Goal: Transaction & Acquisition: Purchase product/service

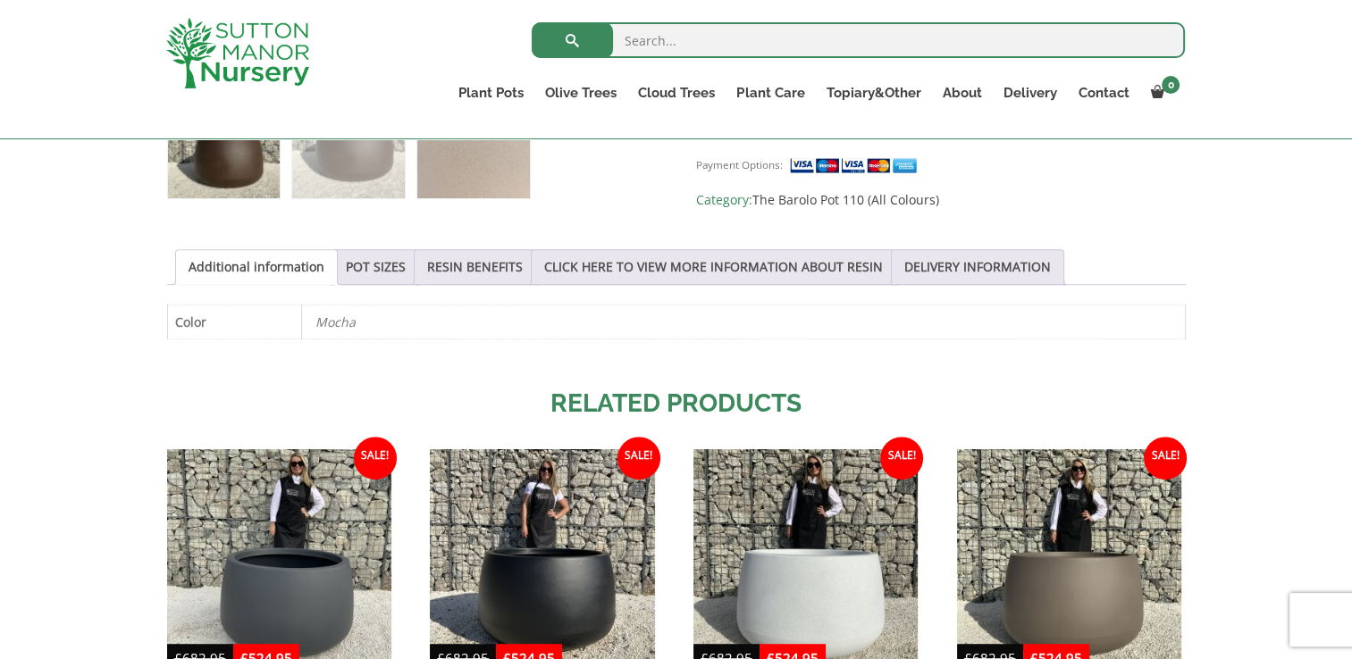
scroll to position [829, 0]
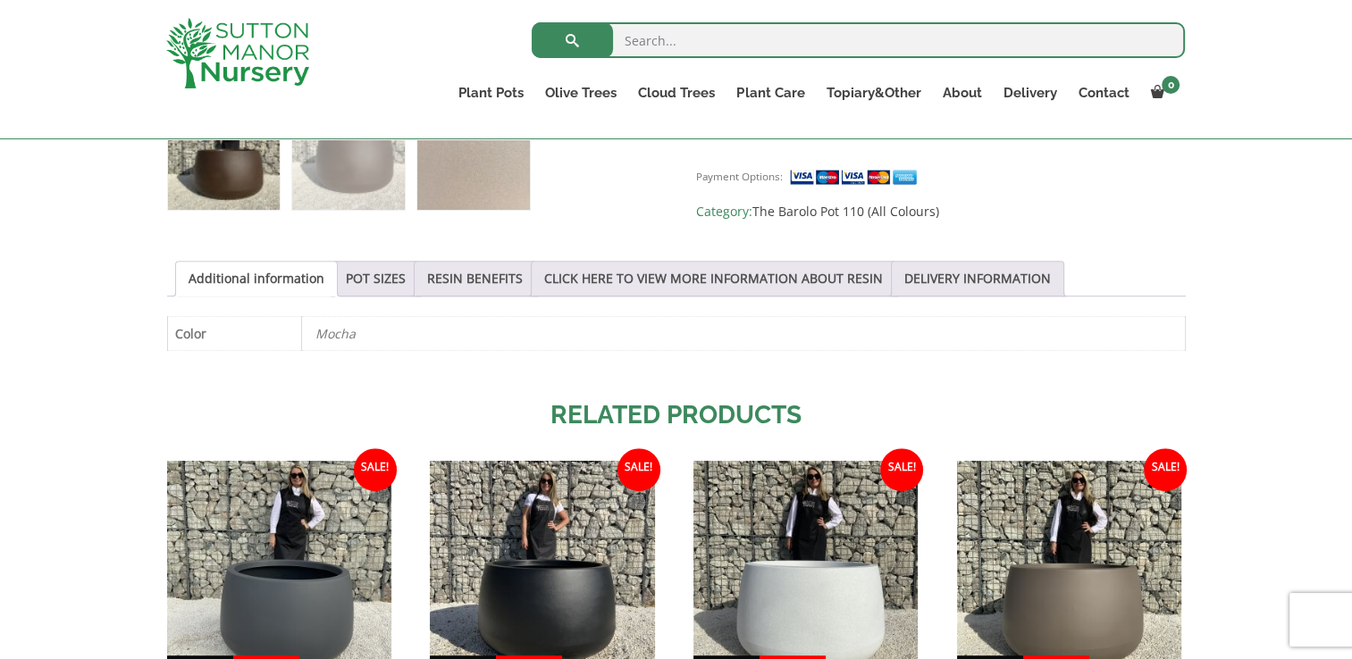
click at [1339, 309] on div "Sale! 🔍 The Barolo Pot 110 Colour Mocha Brown £ 682.95 Original price was: £682…" at bounding box center [676, 244] width 1352 height 1385
drag, startPoint x: 1339, startPoint y: 309, endPoint x: 1330, endPoint y: 134, distance: 175.3
click at [1330, 134] on body "0 No products in the basket. Plant Pots Resin Bonded Pots The Amalfi Pots The M…" at bounding box center [676, 479] width 1352 height 2617
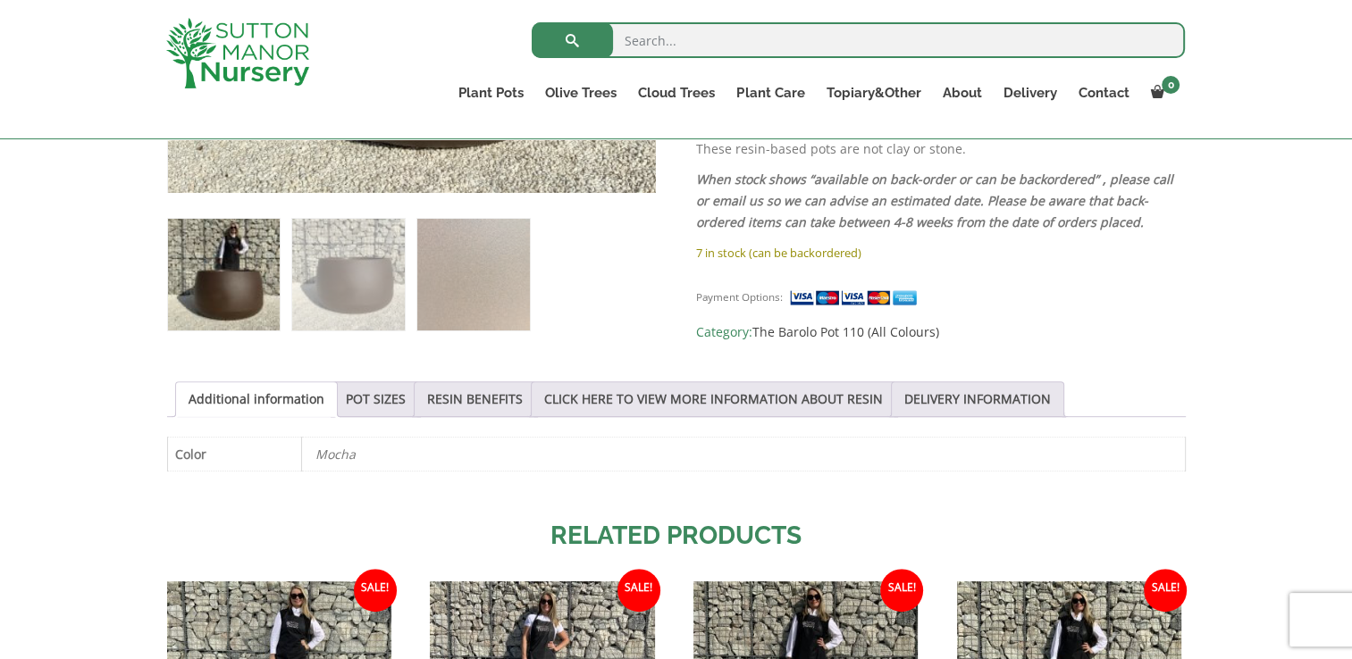
scroll to position [682, 0]
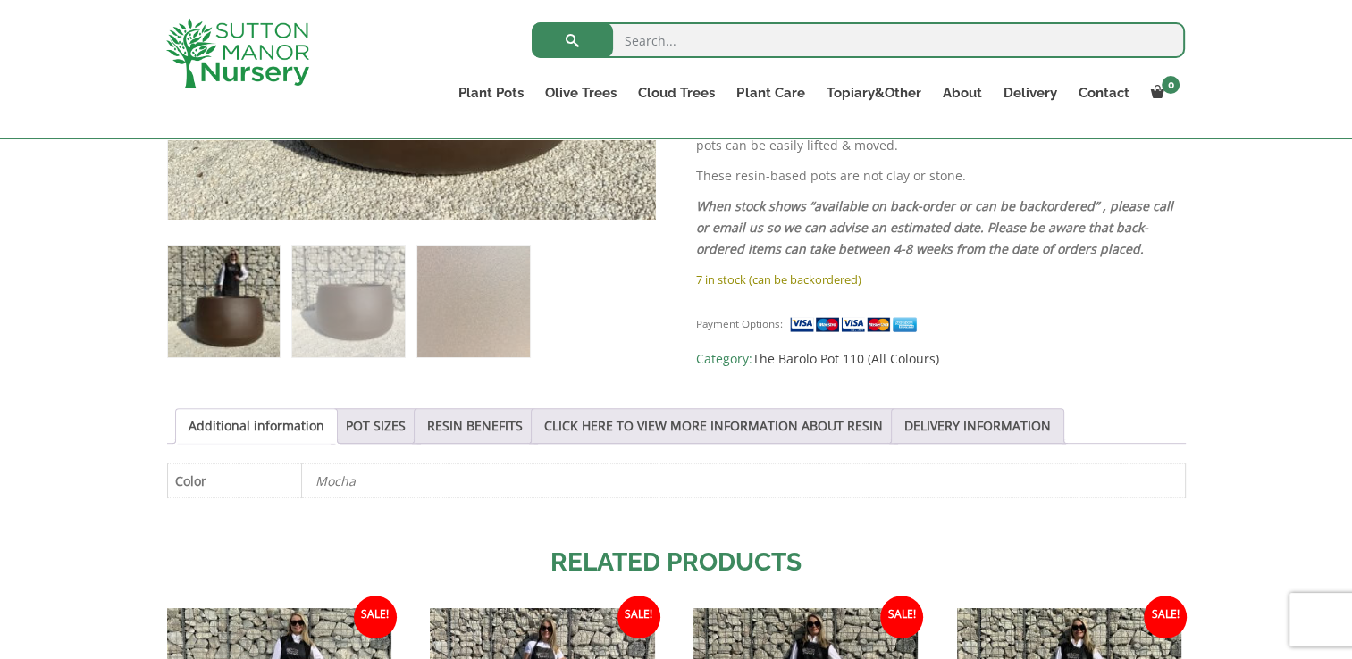
click at [839, 350] on link "The Barolo Pot 110 (All Colours)" at bounding box center [845, 358] width 187 height 17
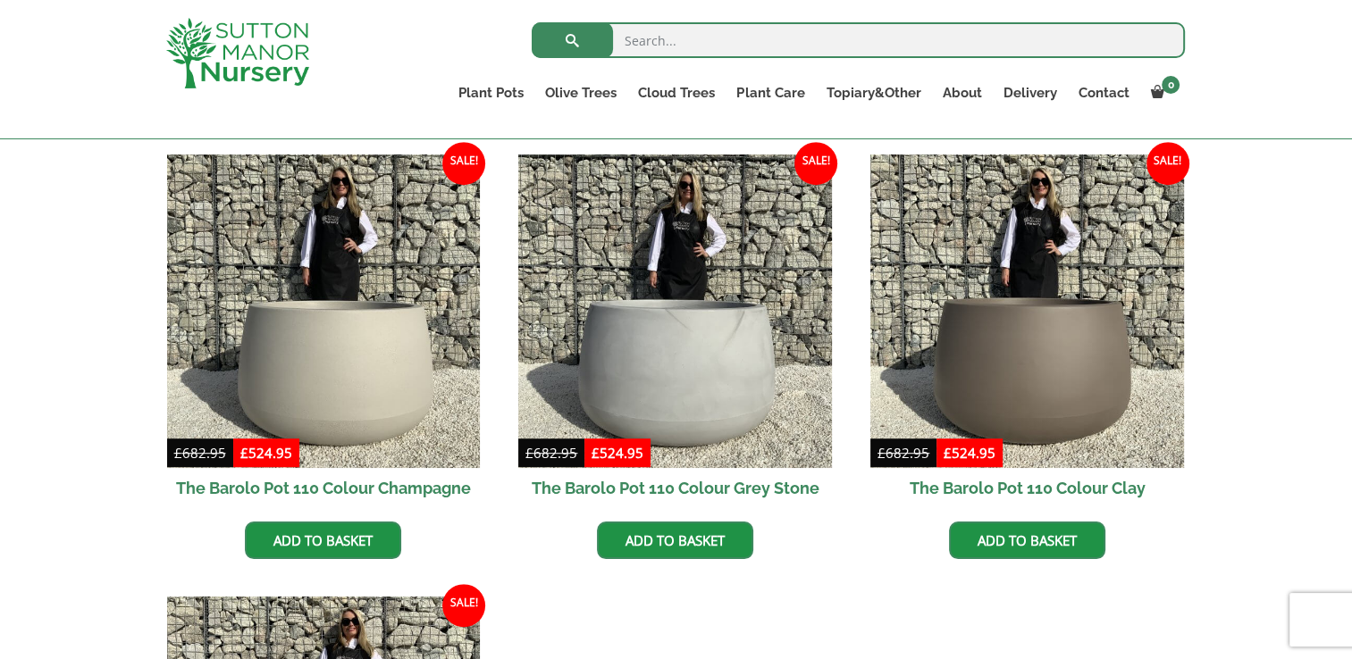
scroll to position [731, 0]
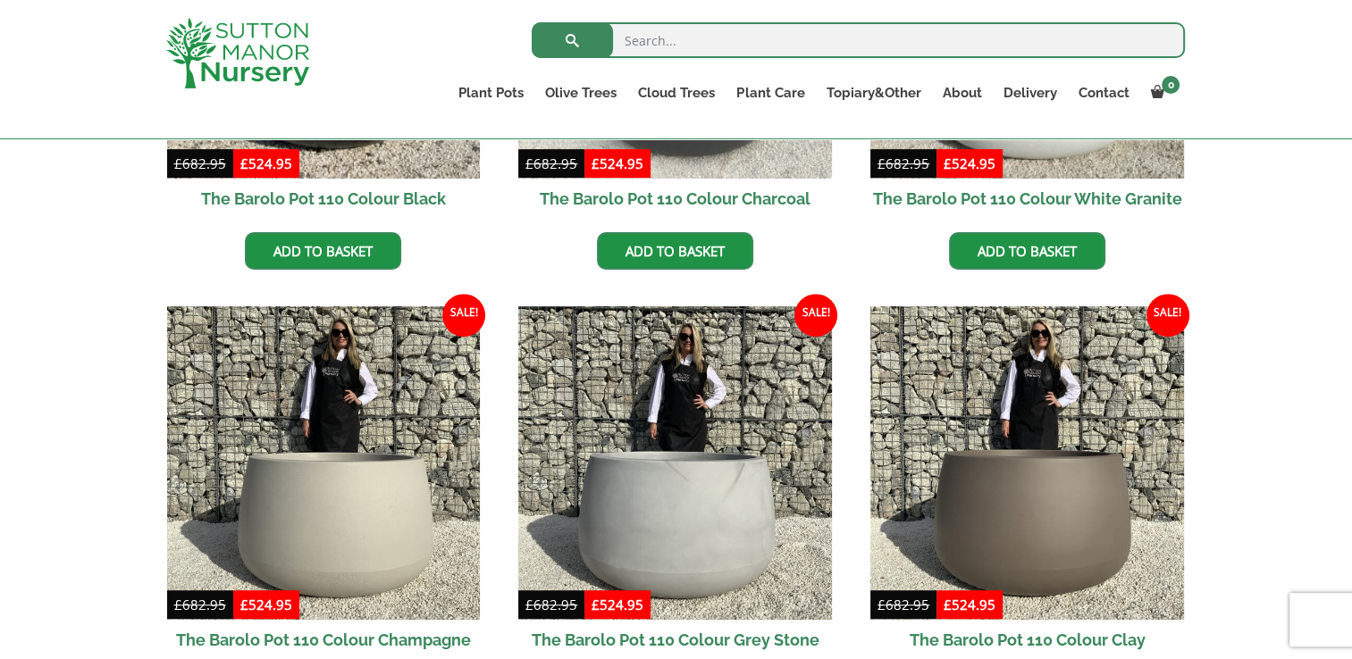
click at [350, 383] on img at bounding box center [324, 463] width 314 height 314
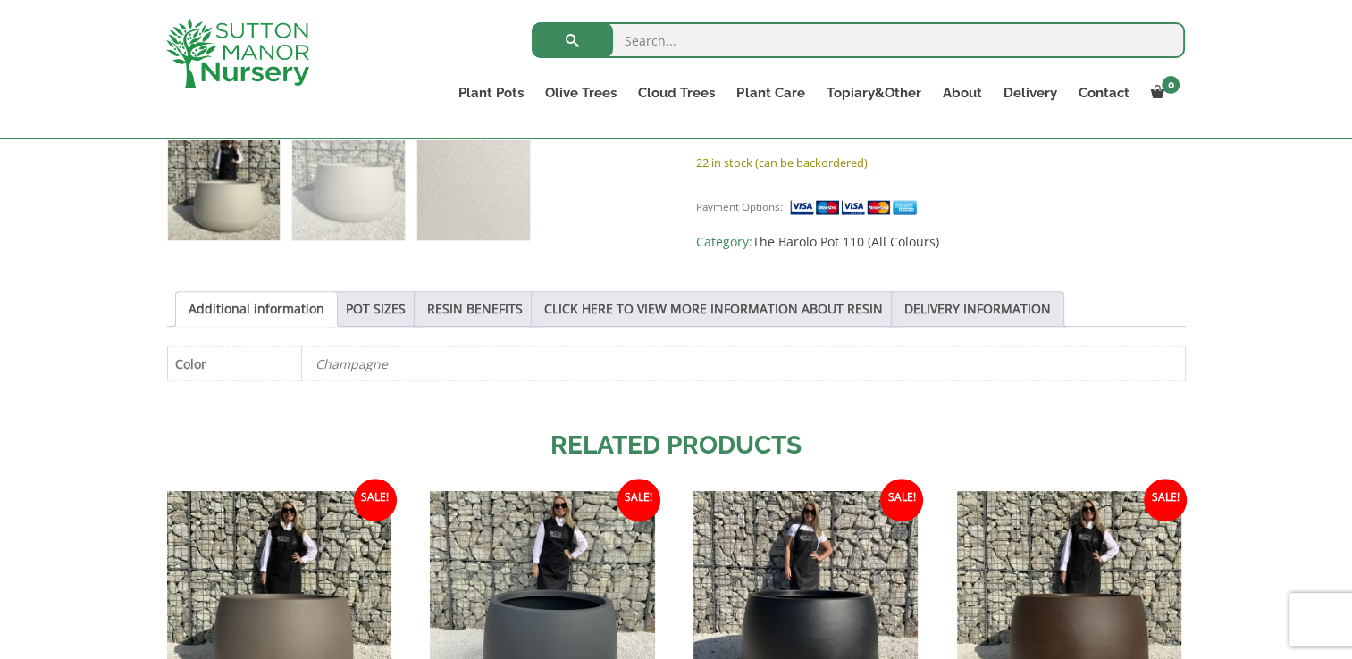
scroll to position [825, 0]
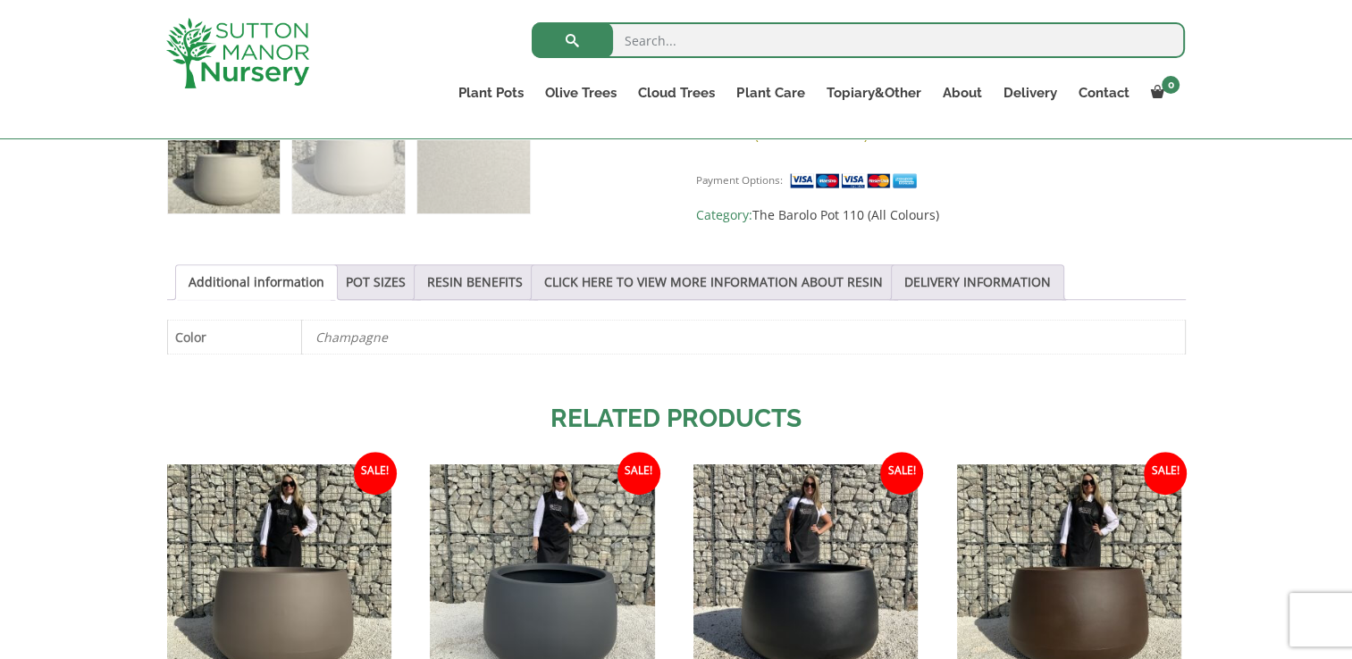
click at [386, 278] on link "POT SIZES" at bounding box center [376, 282] width 60 height 34
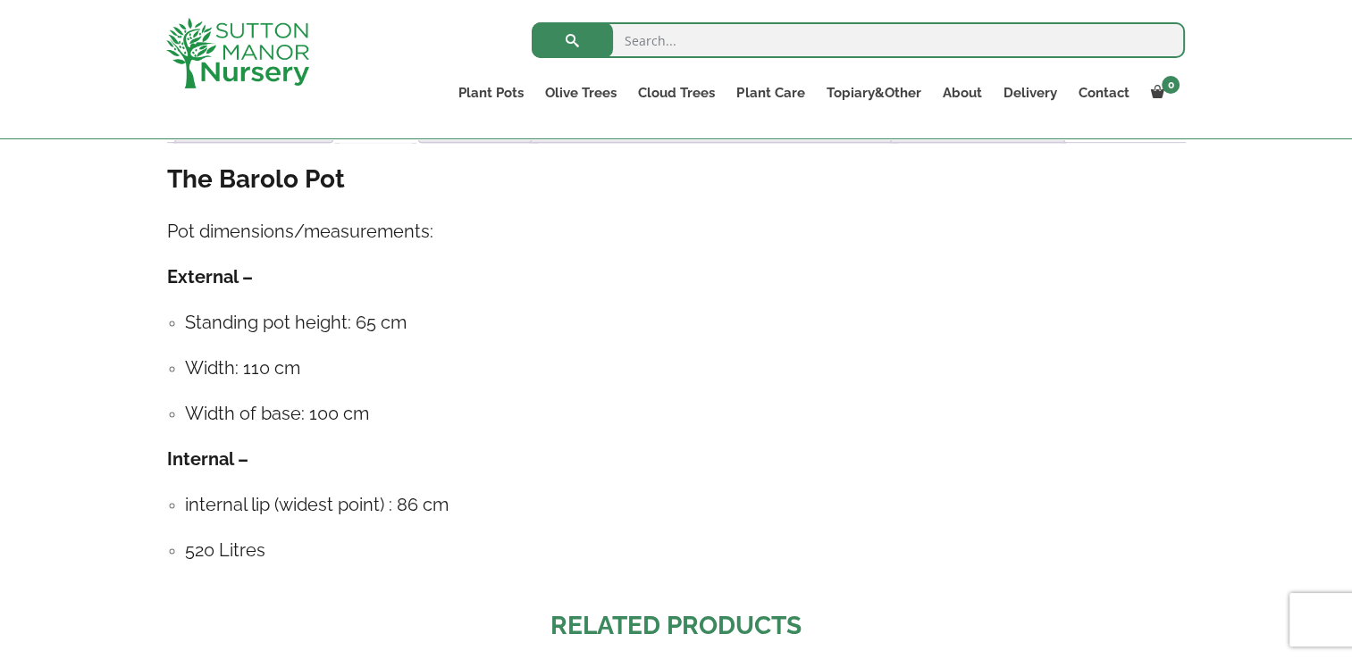
scroll to position [972, 0]
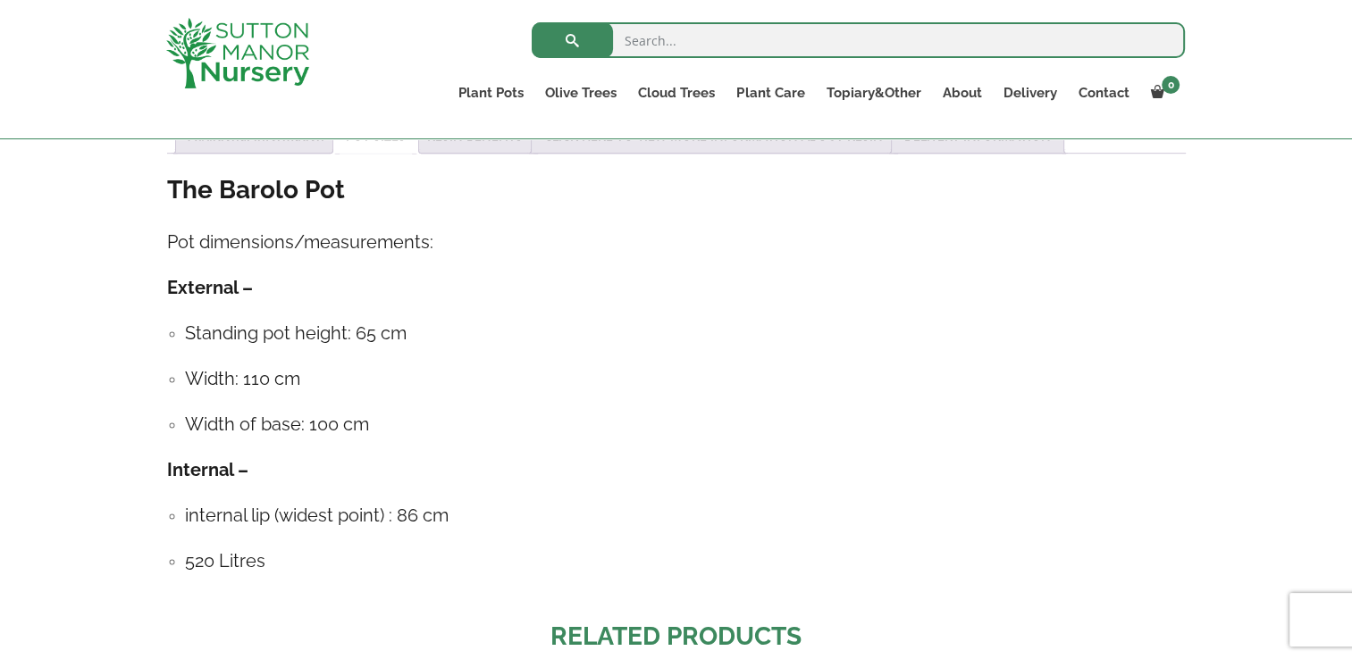
click at [299, 145] on link "Additional information" at bounding box center [256, 136] width 136 height 34
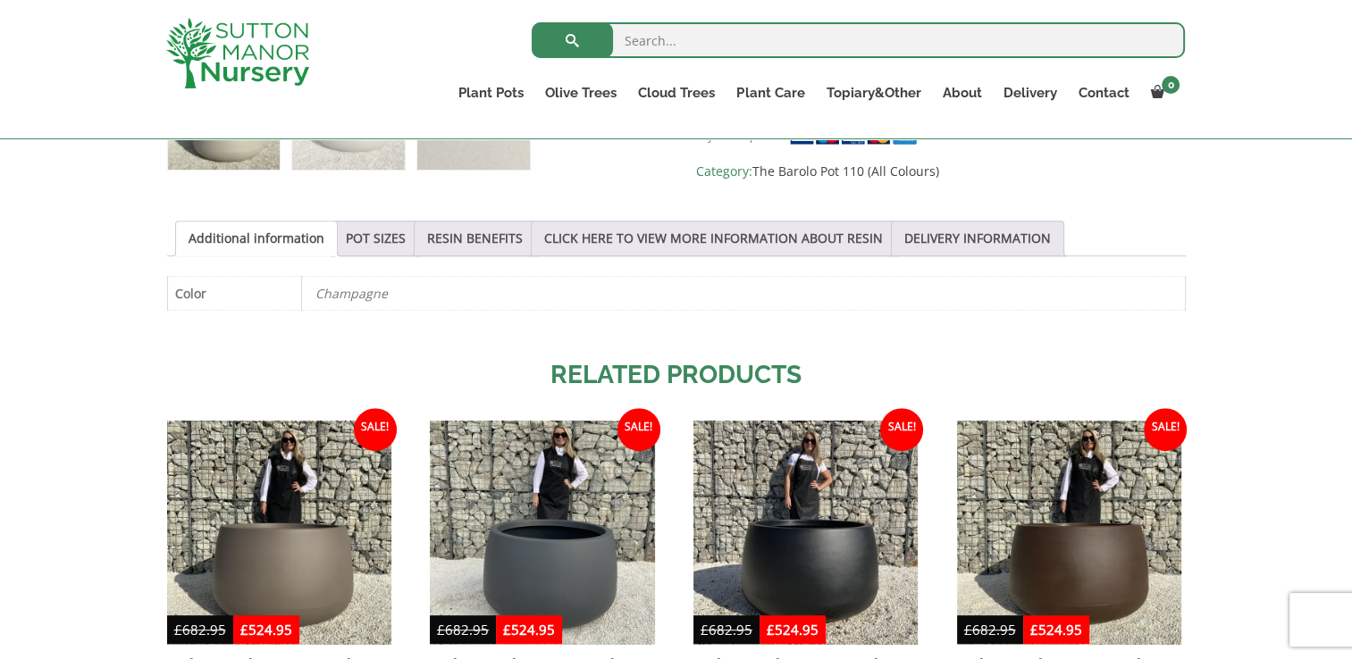
scroll to position [849, 0]
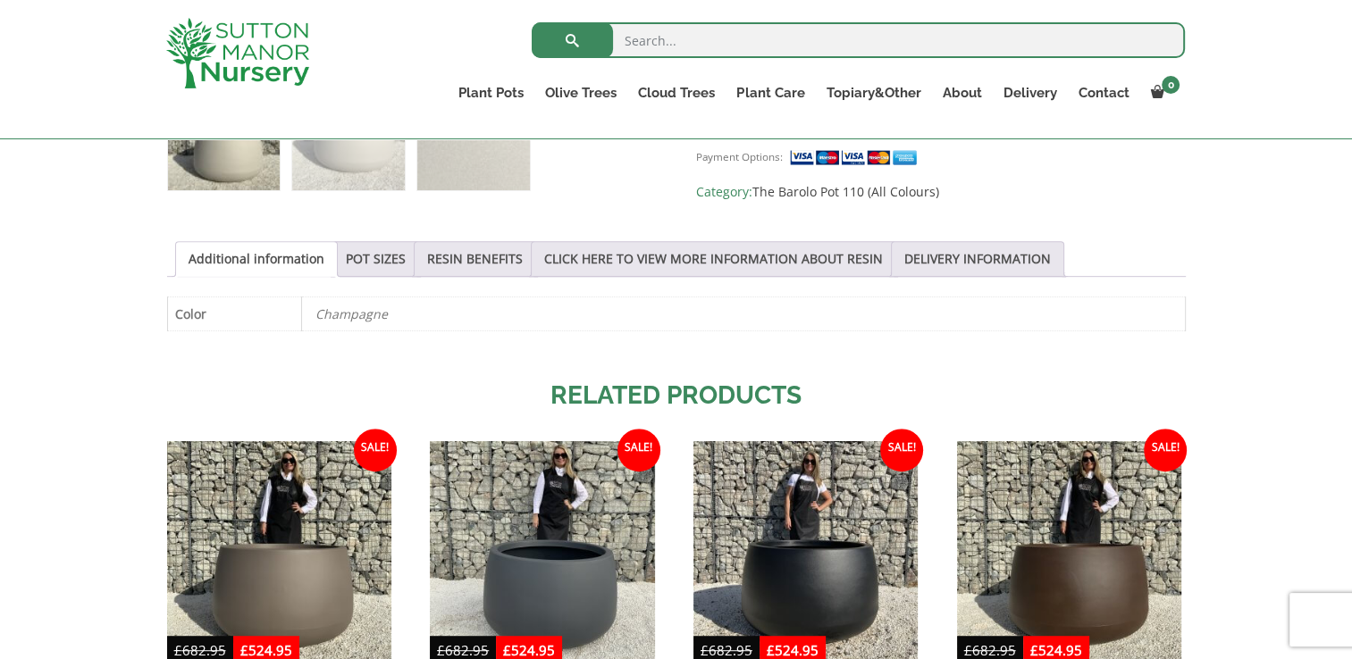
click at [503, 270] on link "RESIN BENEFITS" at bounding box center [475, 259] width 96 height 34
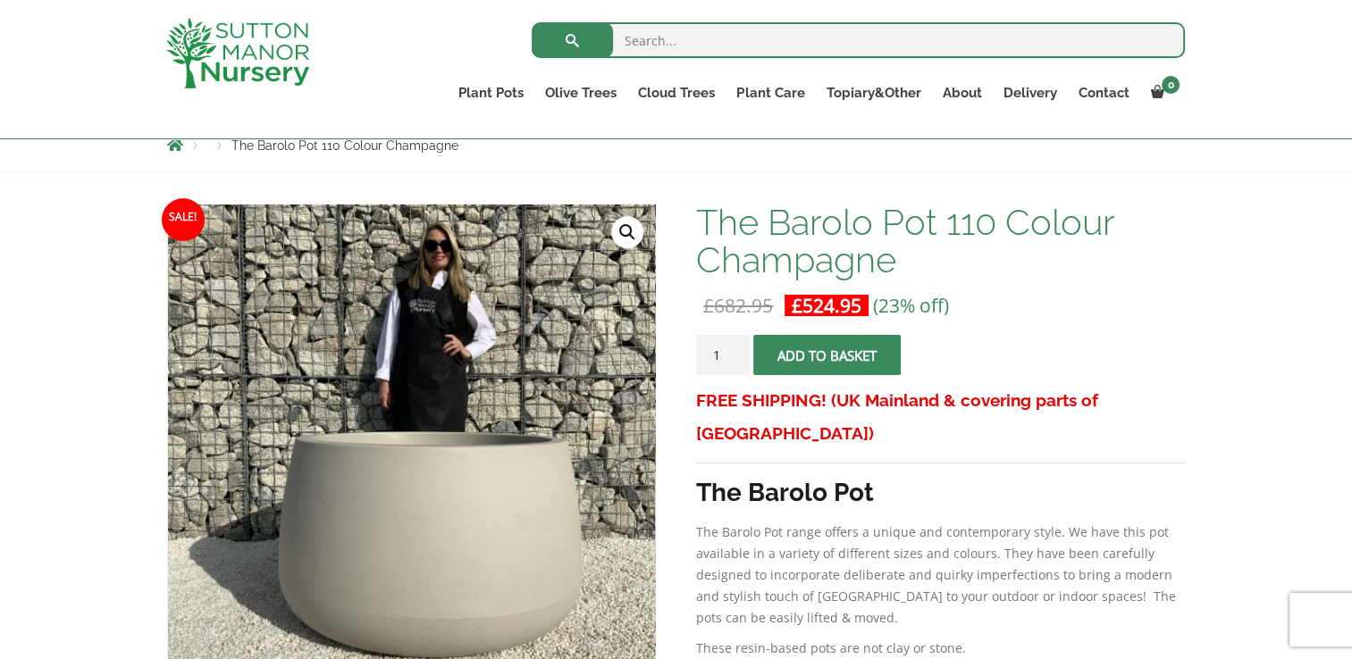
scroll to position [199, 0]
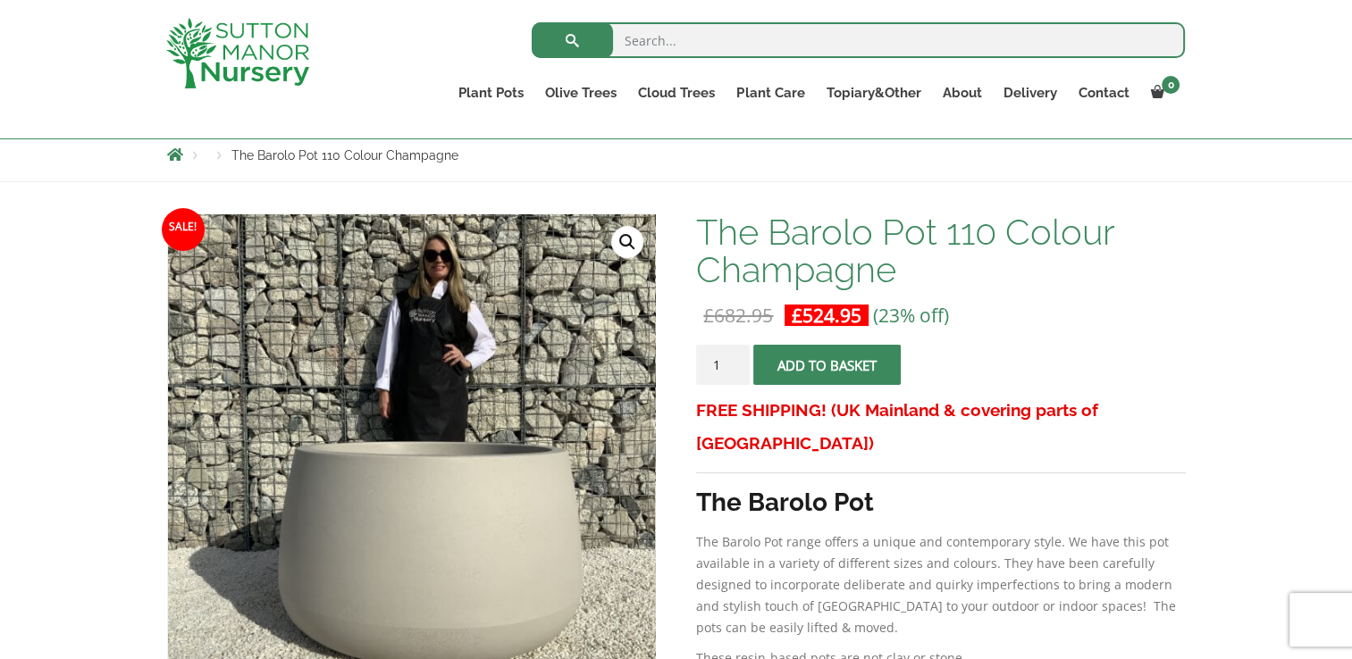
click at [874, 370] on button "Add to basket" at bounding box center [826, 365] width 147 height 40
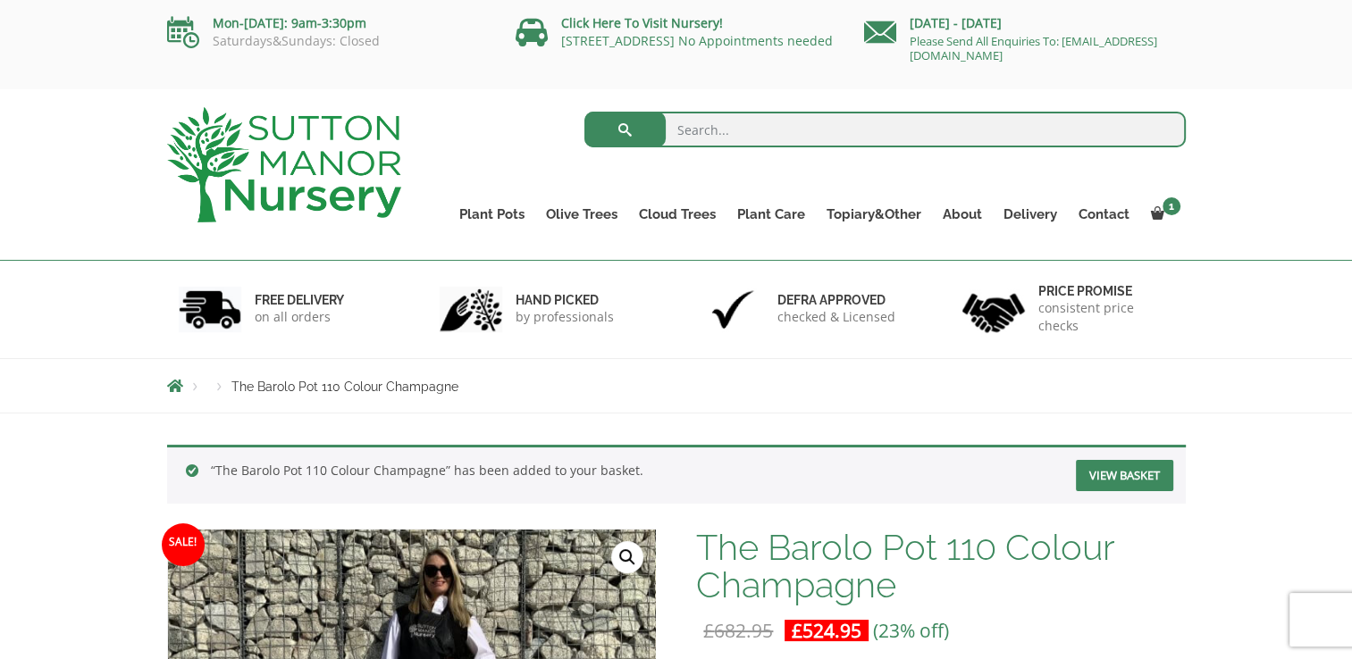
click at [818, 391] on nav "Products The Barolo Pot 110 Colour Champagne" at bounding box center [676, 386] width 1018 height 14
click at [0, 0] on link "Resin Bonded Pots" at bounding box center [0, 0] width 0 height 0
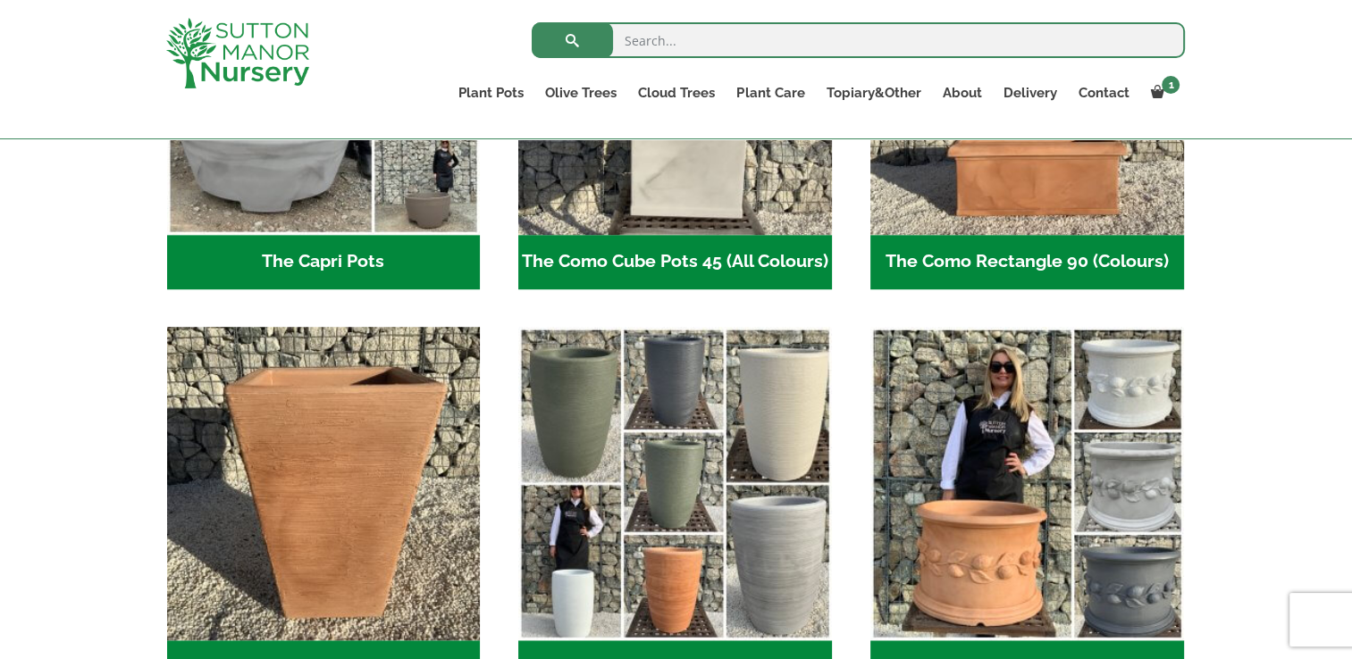
scroll to position [1163, 0]
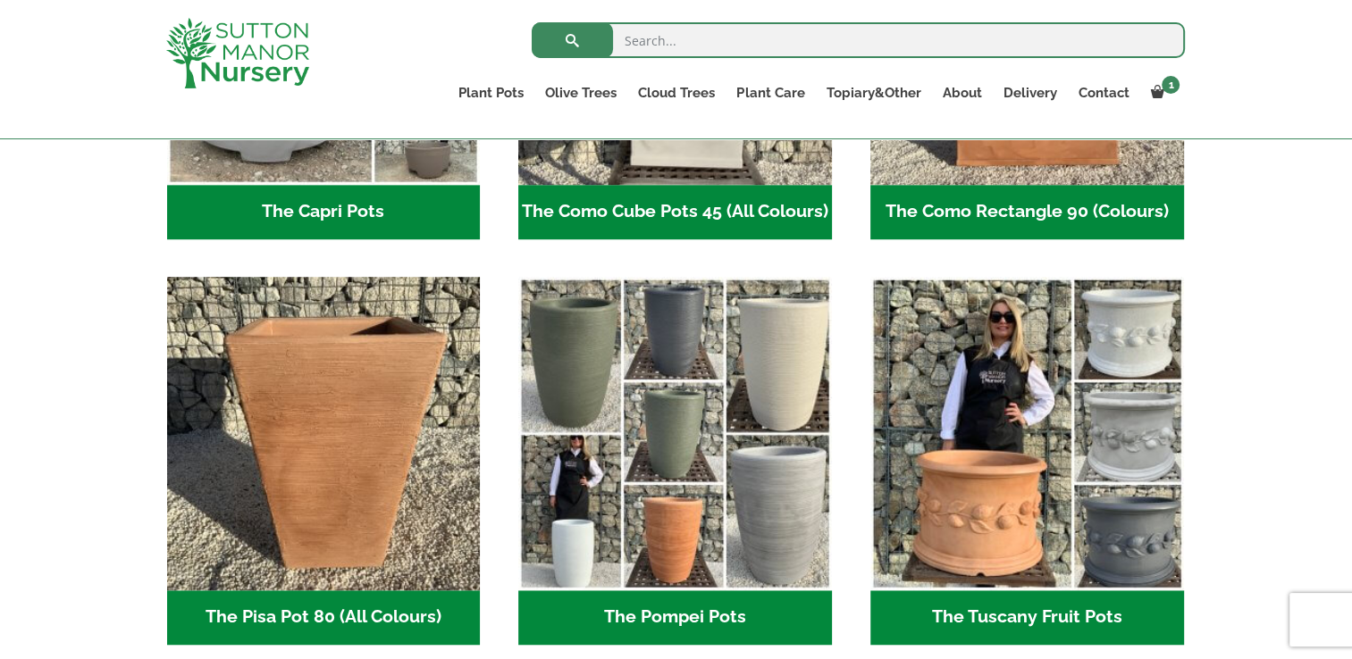
click at [683, 430] on img "Visit product category The Pompei Pots" at bounding box center [675, 434] width 314 height 314
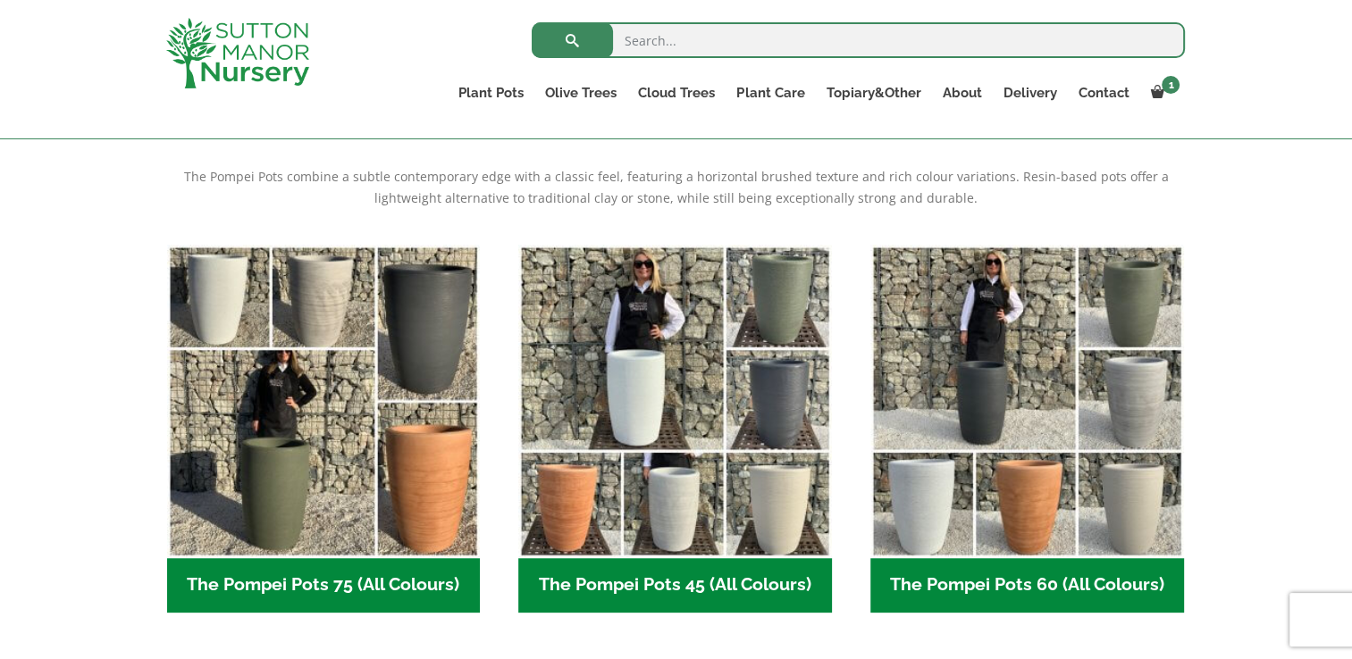
scroll to position [436, 0]
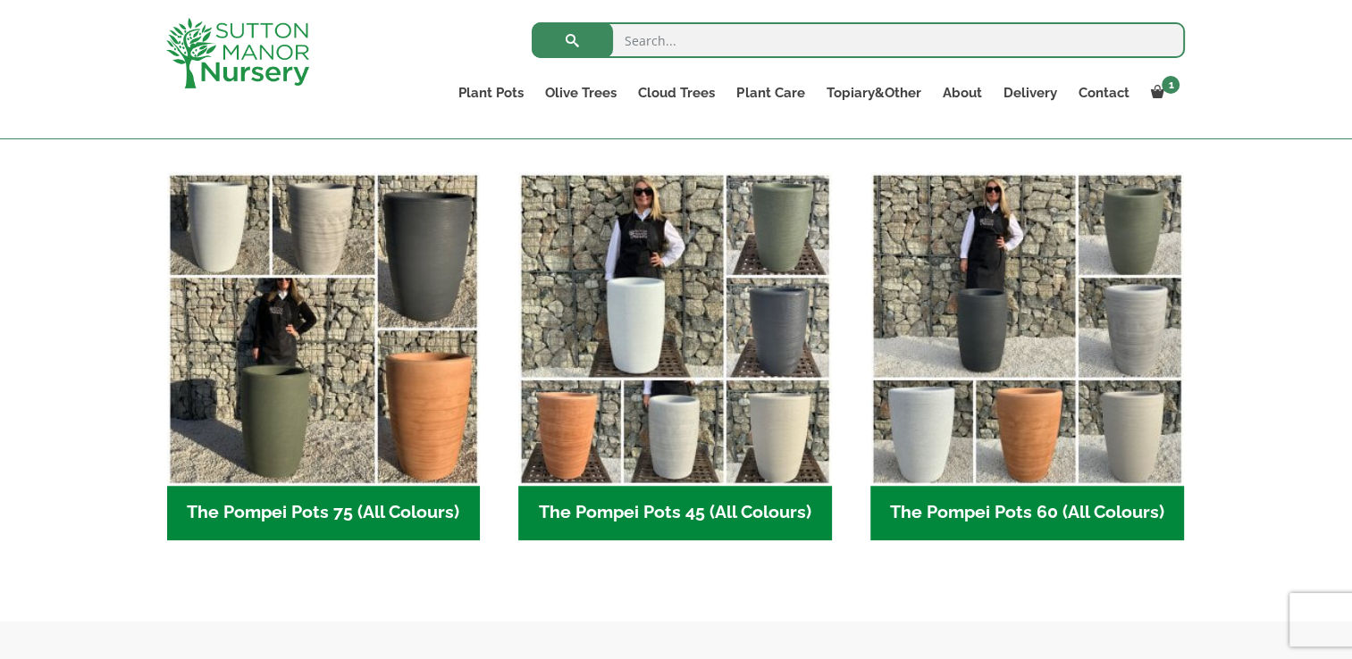
click at [323, 293] on img "Visit product category The Pompei Pots 75 (All Colours)" at bounding box center [324, 329] width 314 height 314
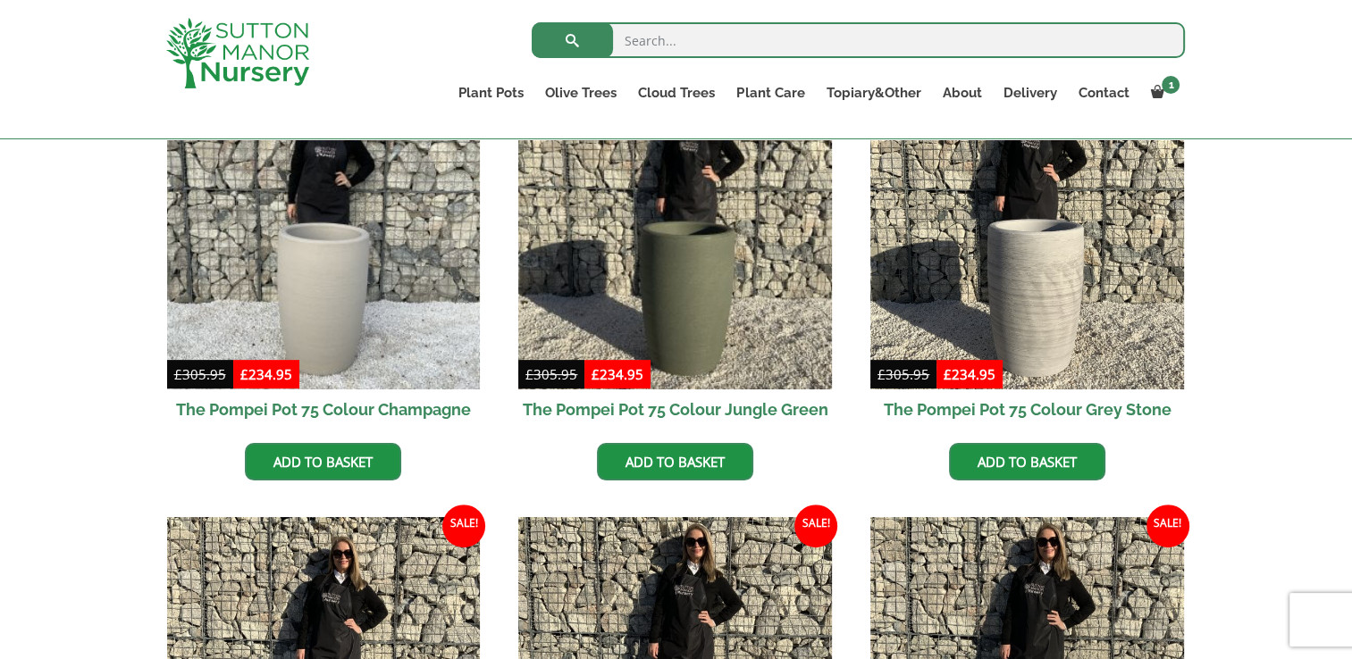
scroll to position [507, 0]
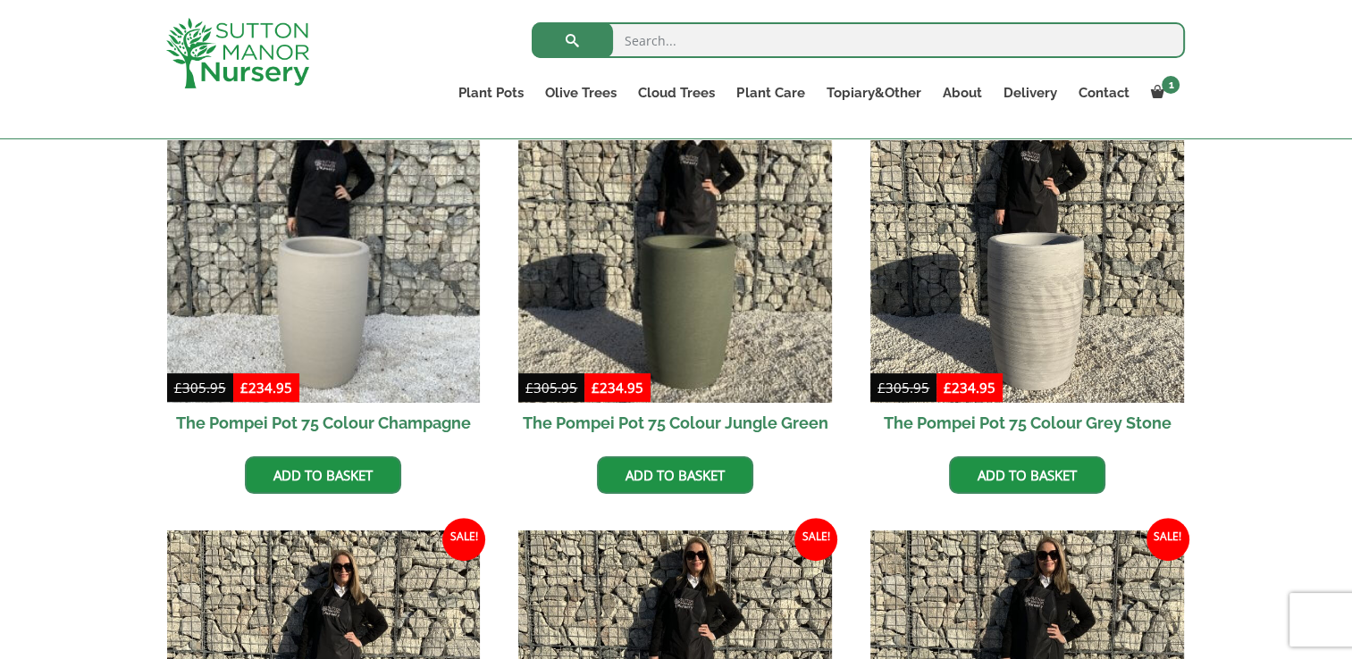
click at [319, 327] on img at bounding box center [324, 246] width 314 height 314
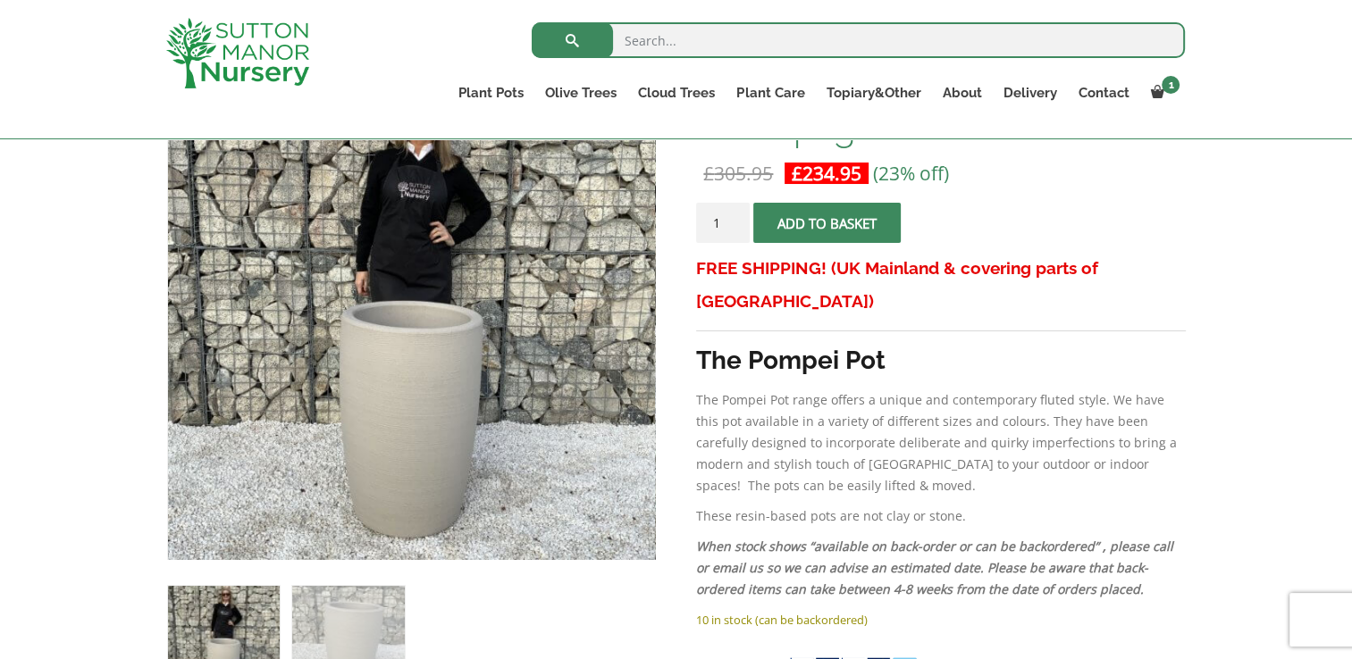
scroll to position [344, 0]
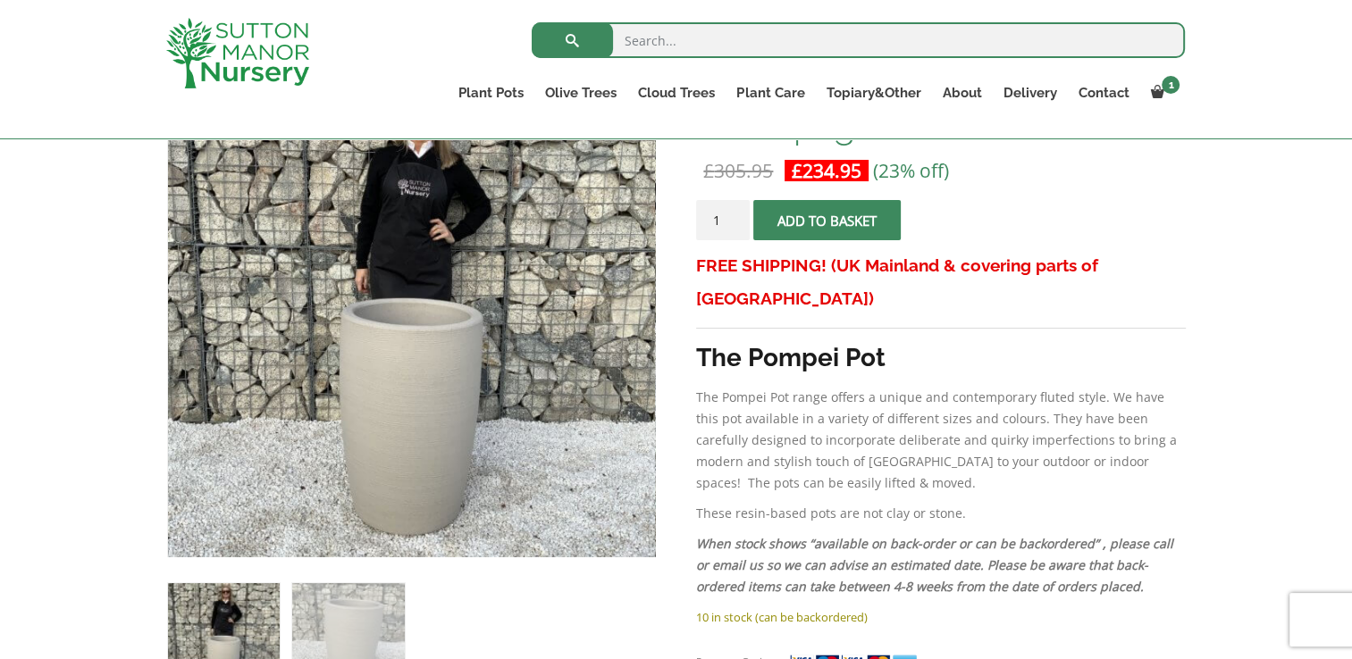
click at [261, 602] on img at bounding box center [224, 639] width 112 height 112
drag, startPoint x: 841, startPoint y: 393, endPoint x: 813, endPoint y: 374, distance: 33.4
click at [841, 393] on p "The Pompei Pot range offers a unique and contemporary fluted style. We have thi…" at bounding box center [940, 440] width 489 height 107
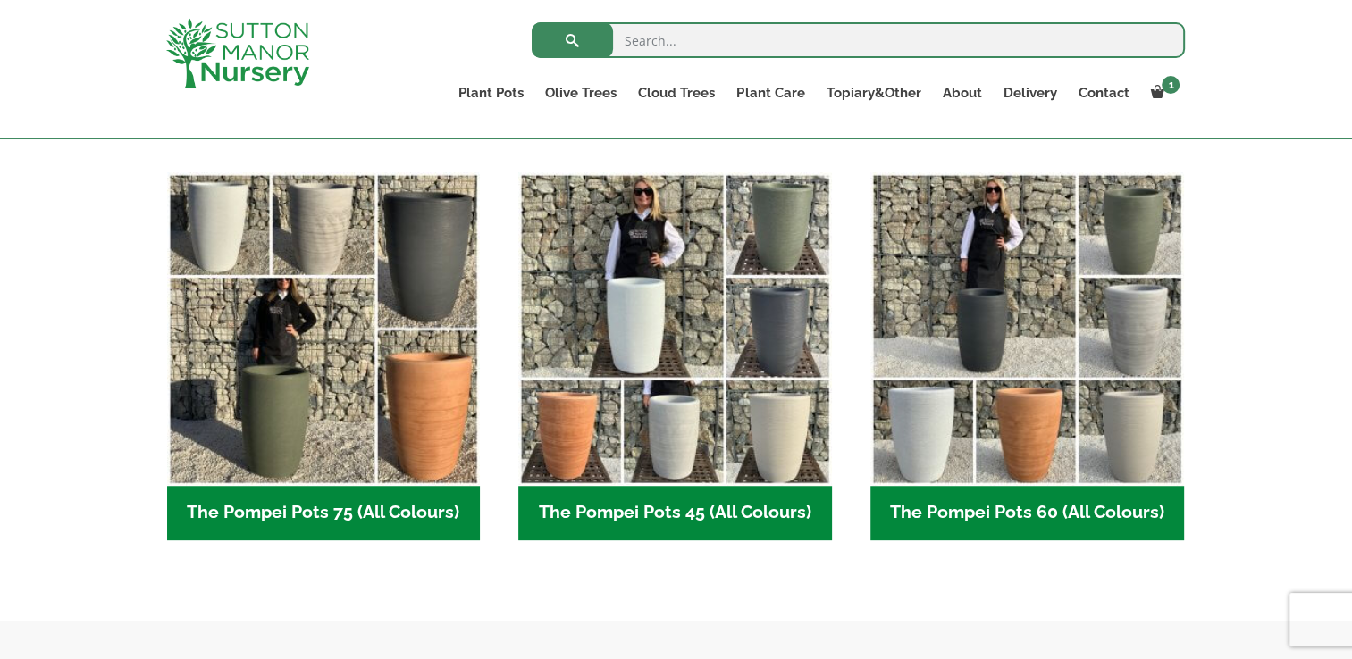
click at [665, 345] on img "Visit product category The Pompei Pots 45 (All Colours)" at bounding box center [675, 329] width 314 height 314
click at [1051, 443] on img "Visit product category The Pompei Pots 60 (All Colours)" at bounding box center [1027, 329] width 314 height 314
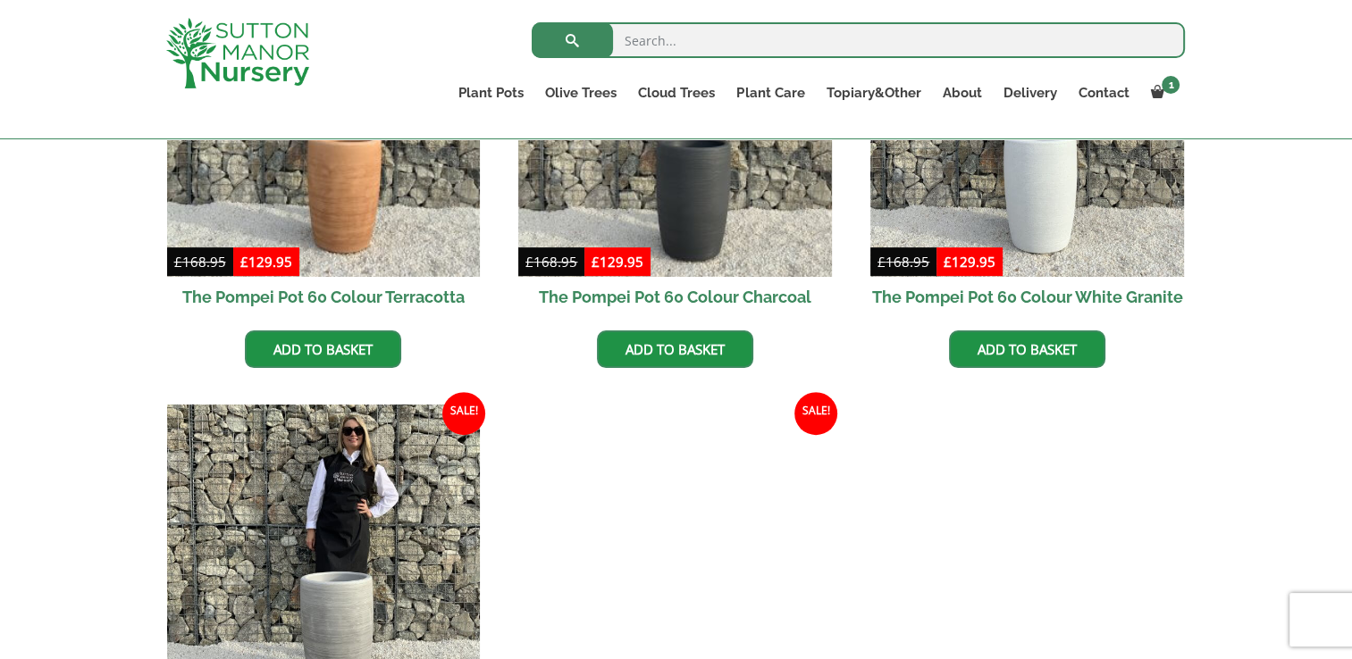
scroll to position [821, 0]
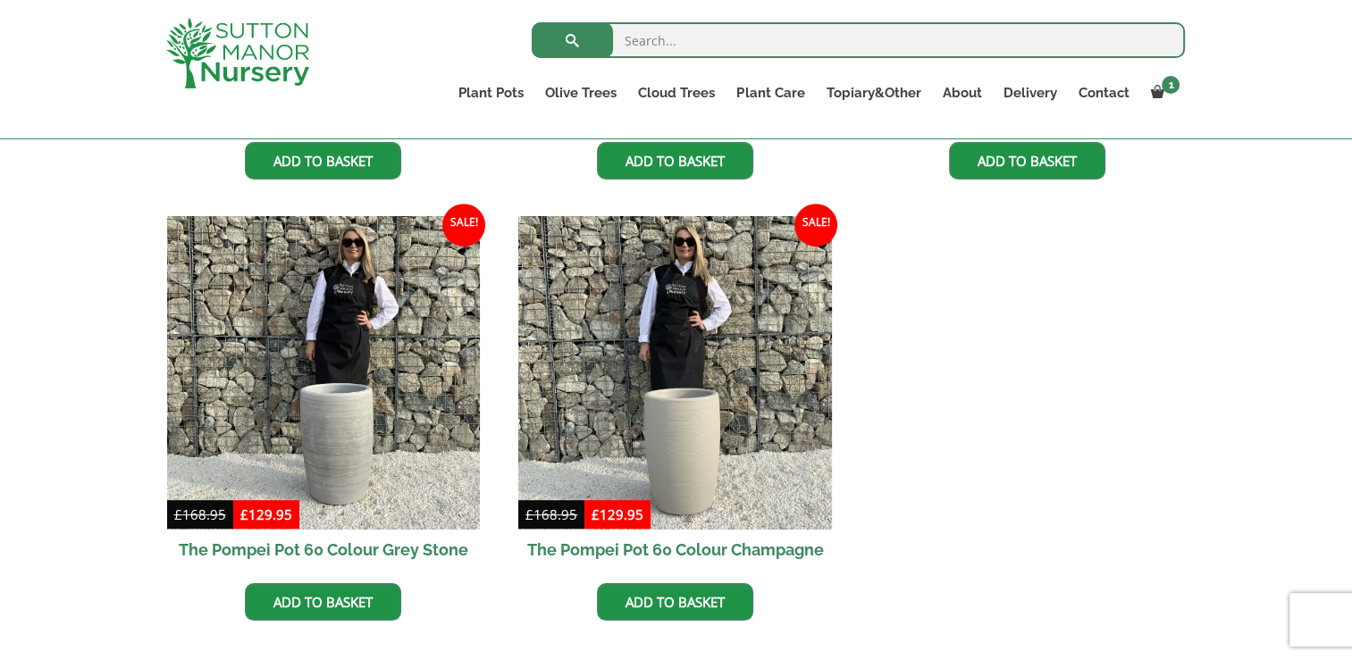
click at [697, 462] on img at bounding box center [675, 373] width 314 height 314
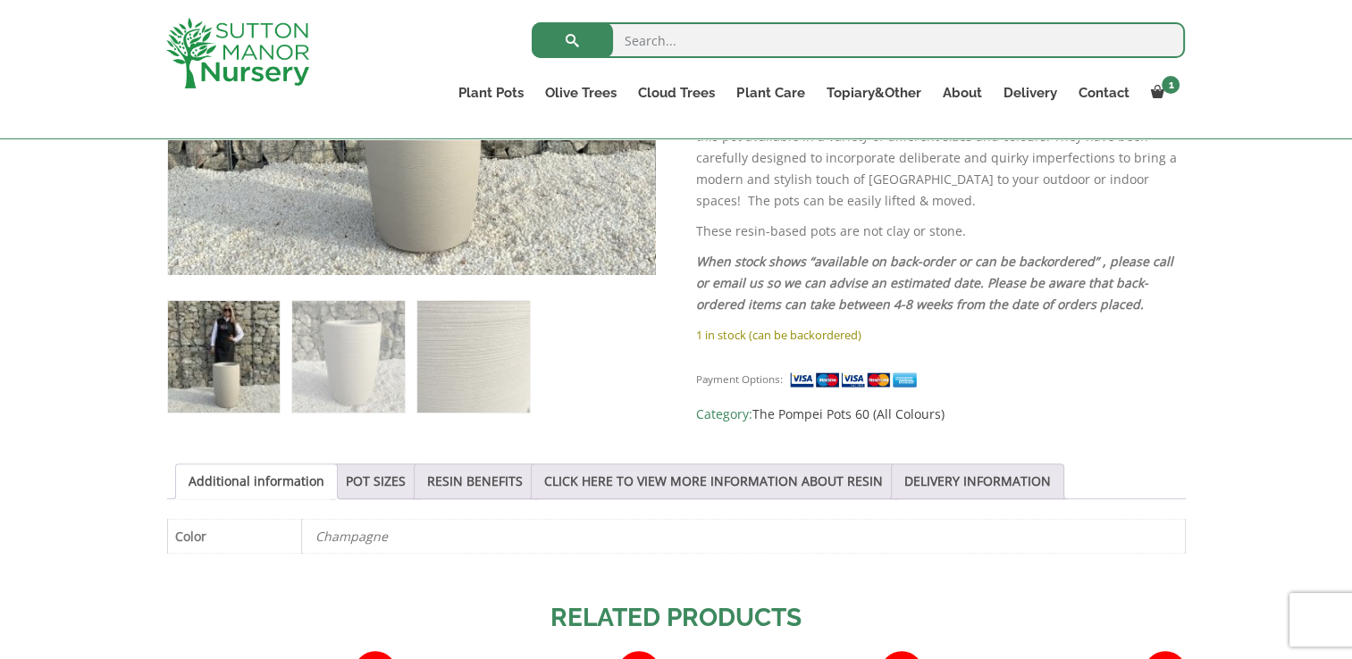
scroll to position [648, 0]
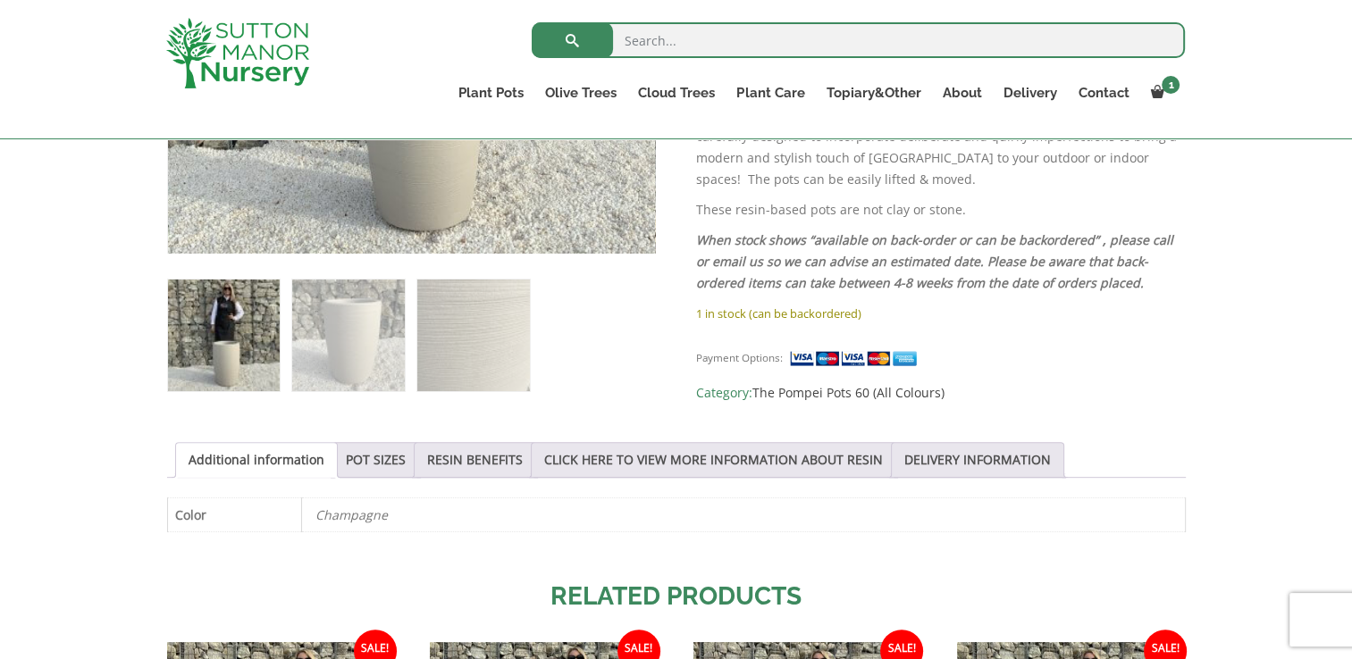
click at [374, 465] on link "POT SIZES" at bounding box center [376, 460] width 60 height 34
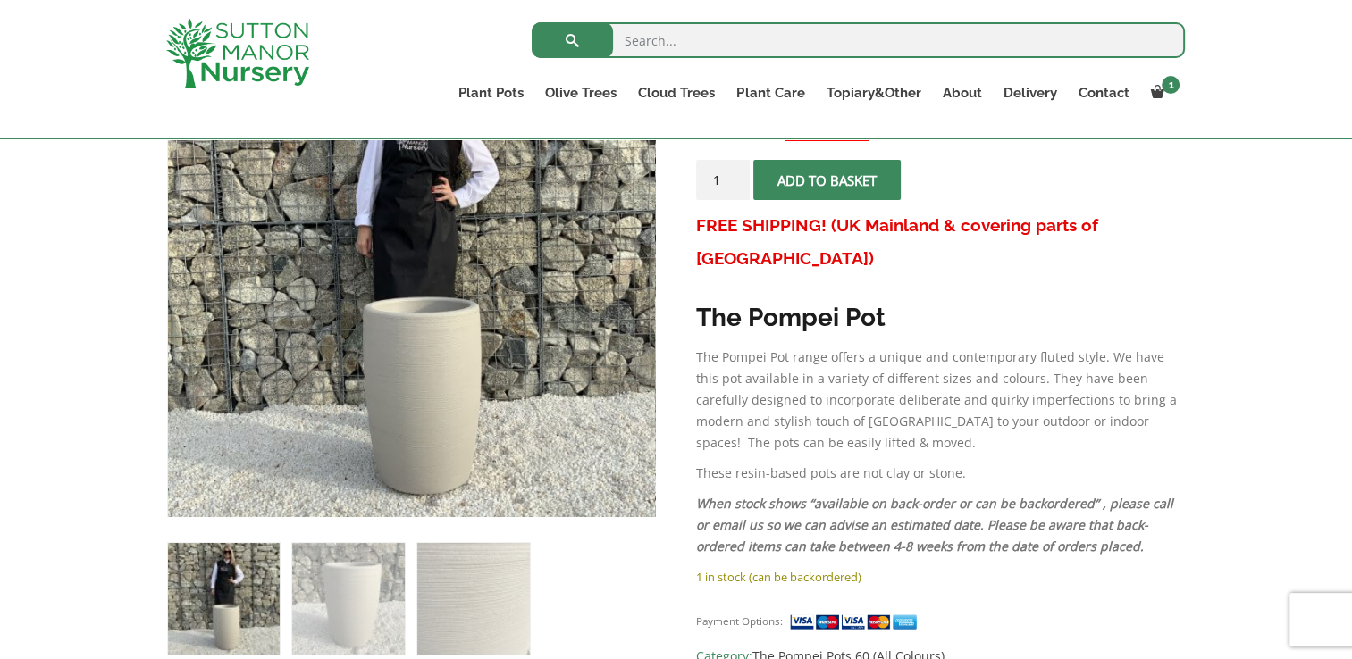
scroll to position [322, 0]
